Goal: Task Accomplishment & Management: Use online tool/utility

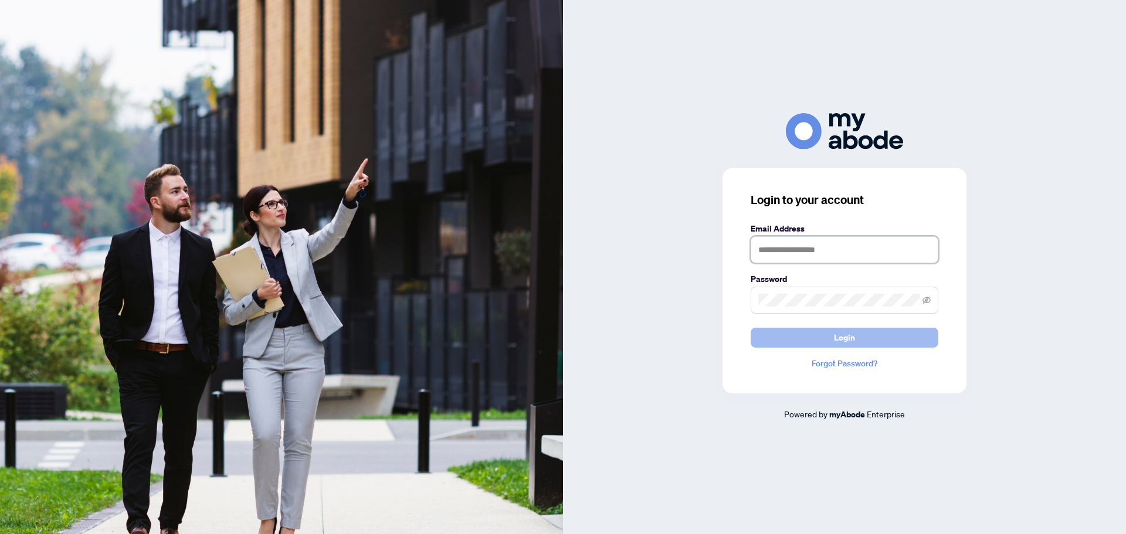
type input "**********"
drag, startPoint x: 782, startPoint y: 337, endPoint x: 760, endPoint y: 315, distance: 31.1
click at [782, 337] on button "Login" at bounding box center [844, 338] width 188 height 20
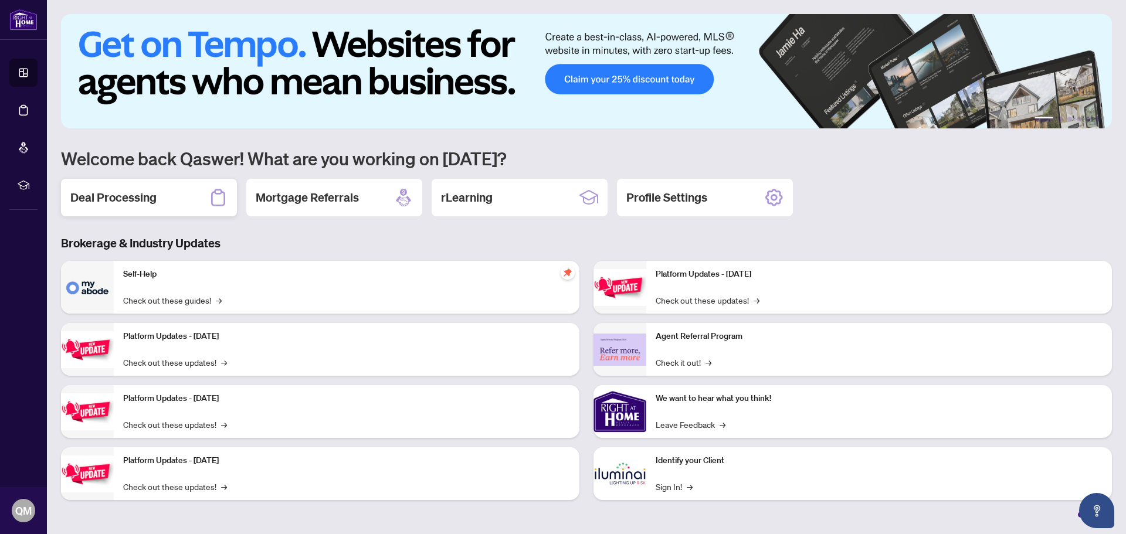
click at [148, 202] on h2 "Deal Processing" at bounding box center [113, 197] width 86 height 16
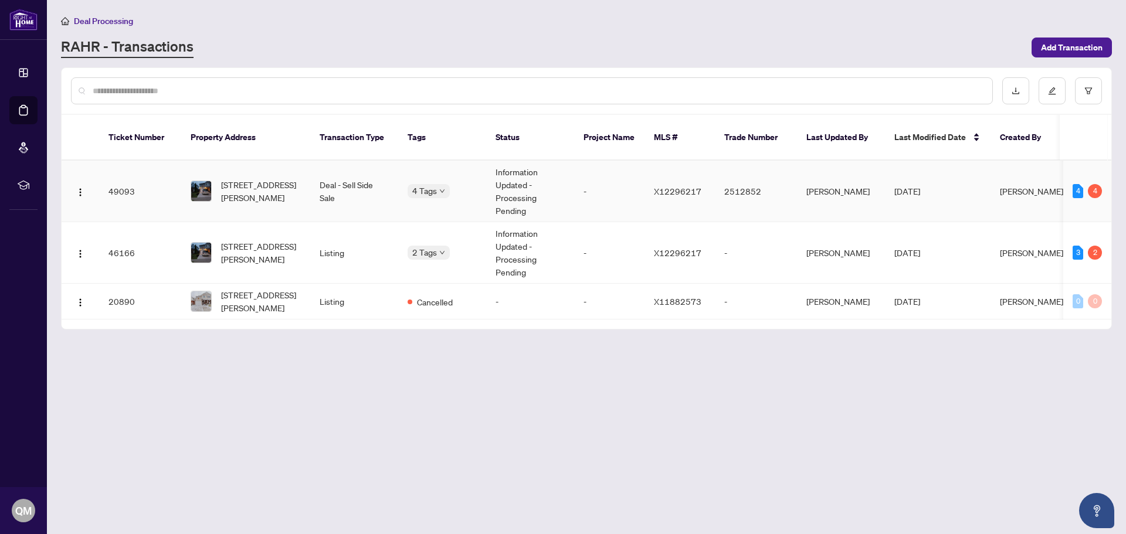
click at [253, 183] on span "[STREET_ADDRESS][PERSON_NAME]" at bounding box center [261, 191] width 80 height 26
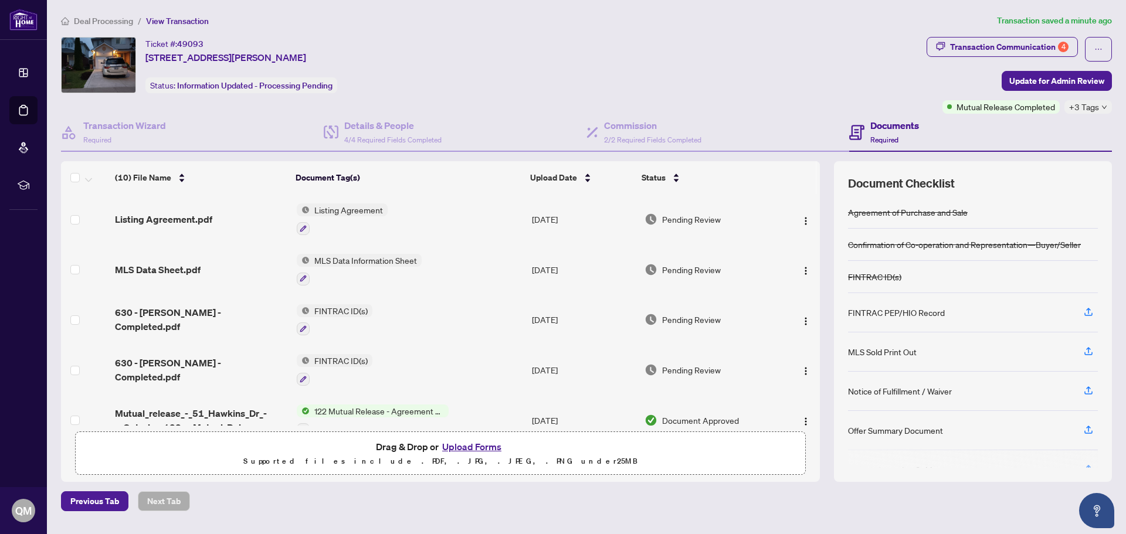
click at [473, 449] on button "Upload Forms" at bounding box center [472, 446] width 66 height 15
